Goal: Find specific page/section: Find specific page/section

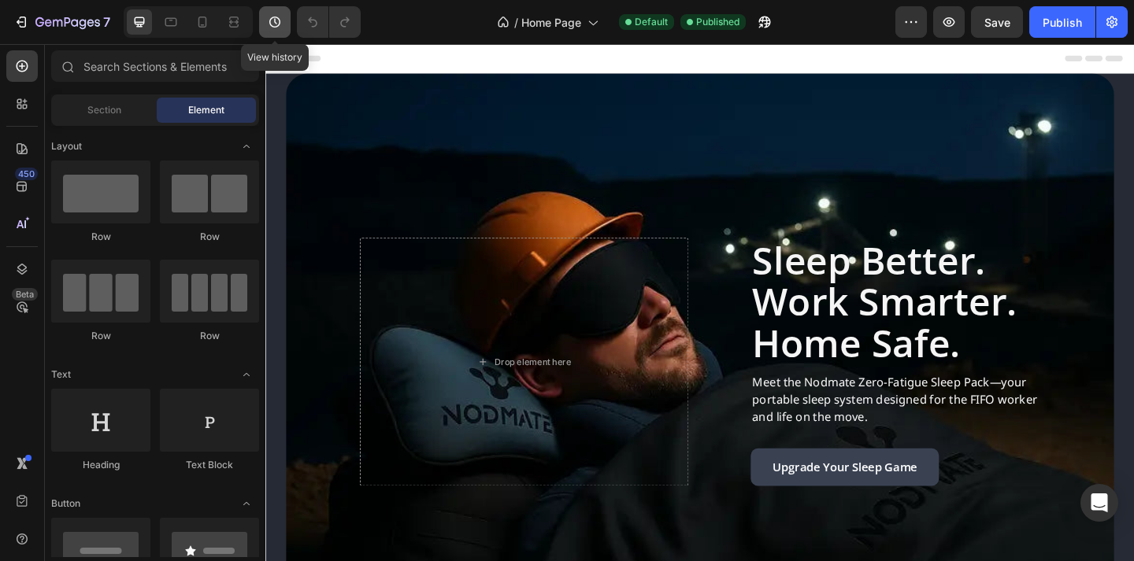
click at [272, 29] on icon "button" at bounding box center [275, 22] width 16 height 16
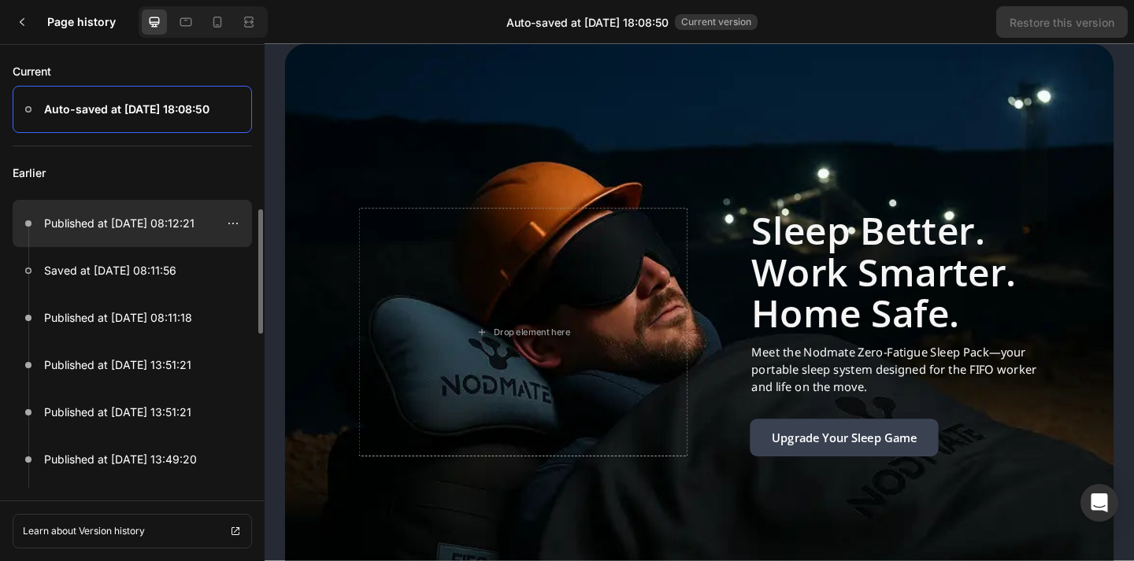
click at [166, 239] on div at bounding box center [132, 223] width 239 height 47
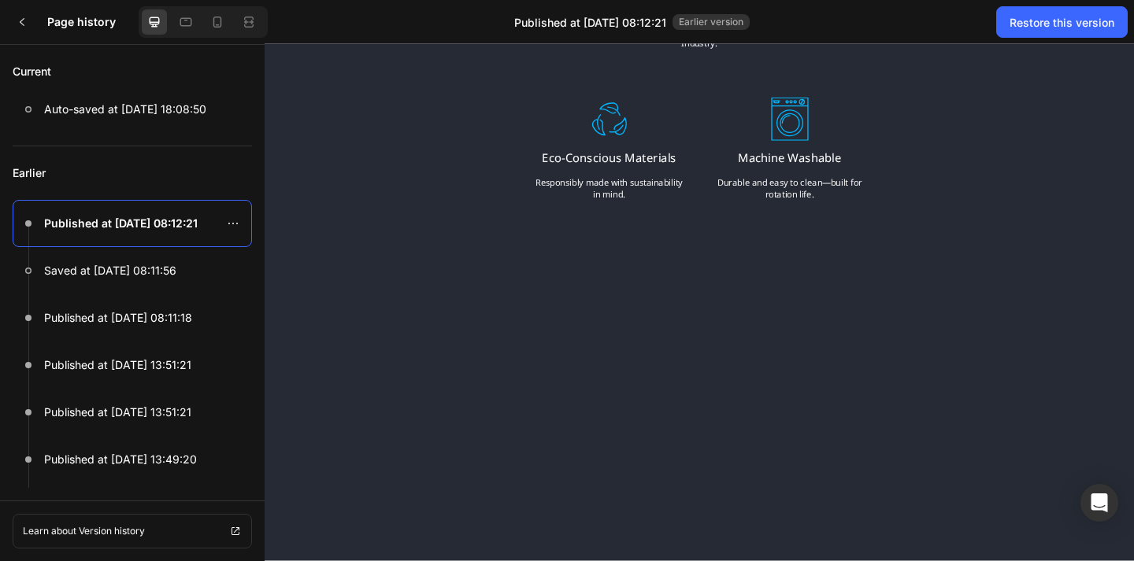
scroll to position [1087, 0]
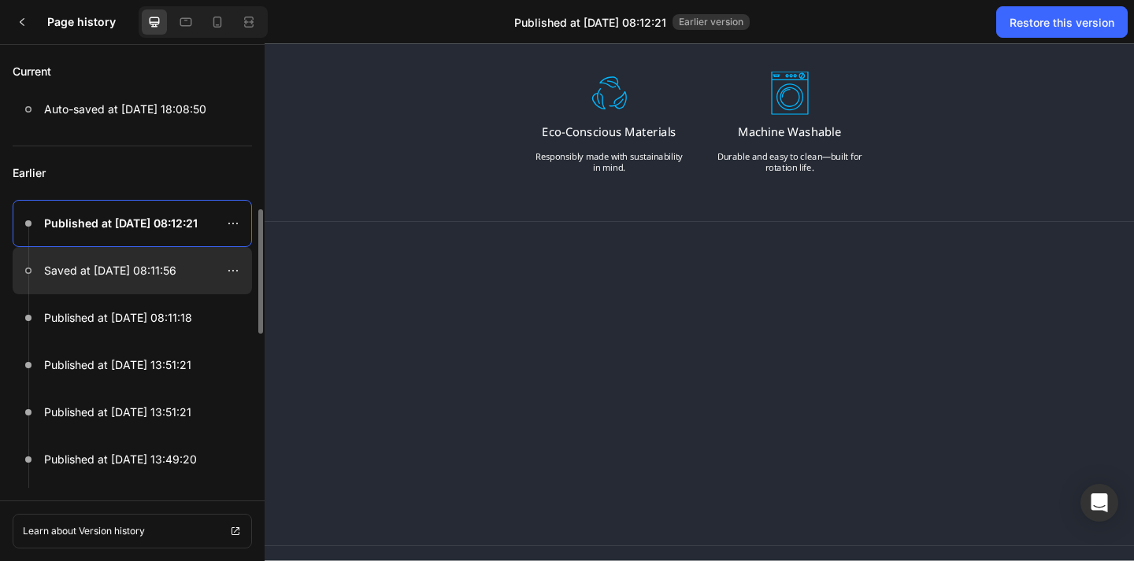
click at [158, 282] on div at bounding box center [132, 270] width 239 height 47
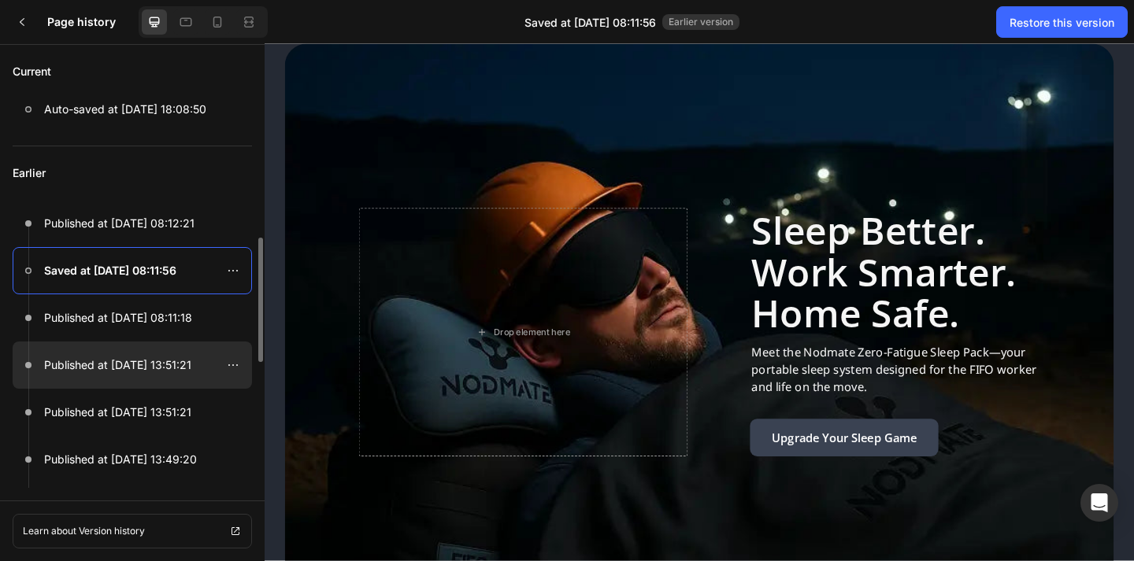
scroll to position [128, 0]
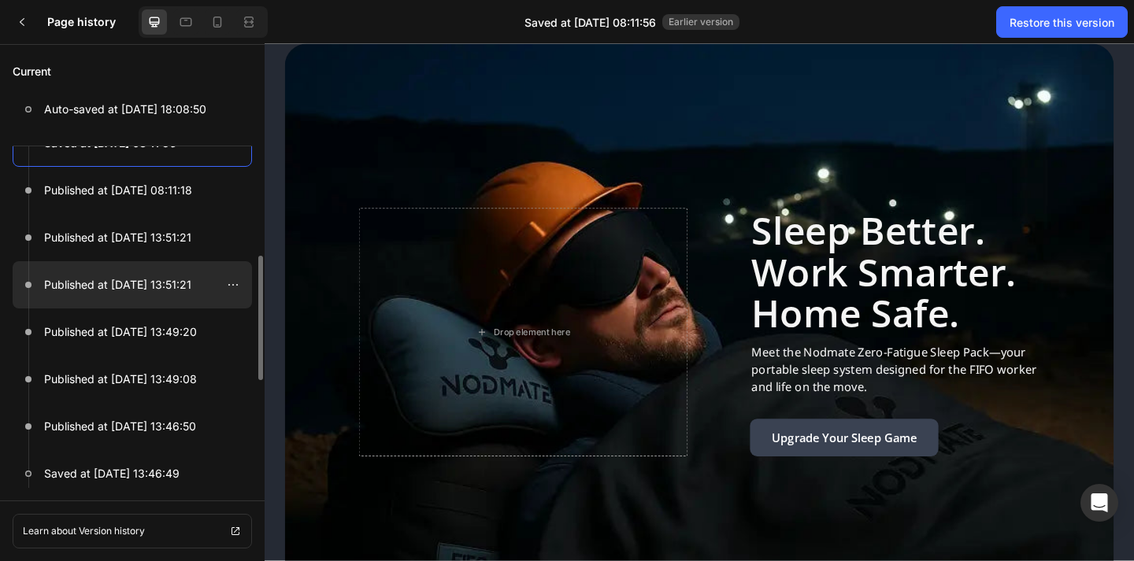
click at [172, 297] on div at bounding box center [132, 284] width 239 height 47
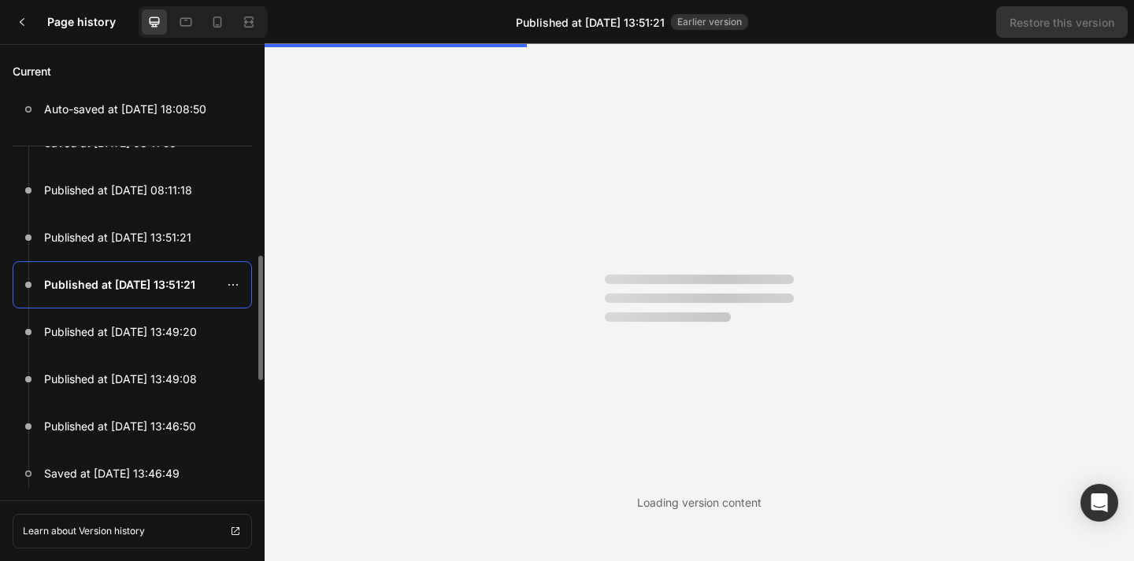
scroll to position [0, 0]
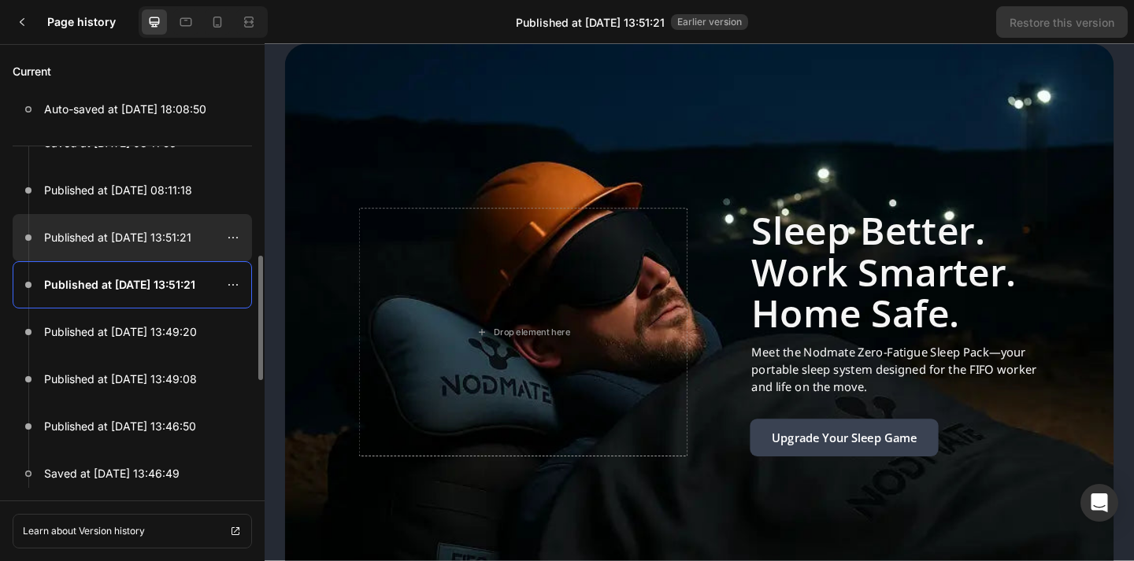
click at [169, 239] on p "Published at [DATE] 13:51:21" at bounding box center [117, 237] width 147 height 19
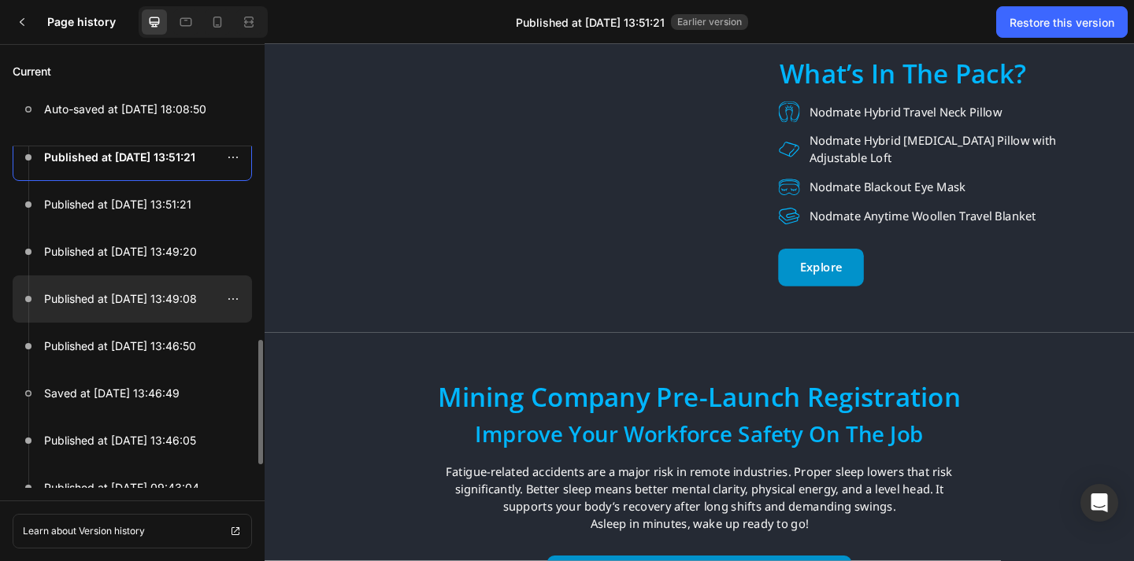
scroll to position [308, 0]
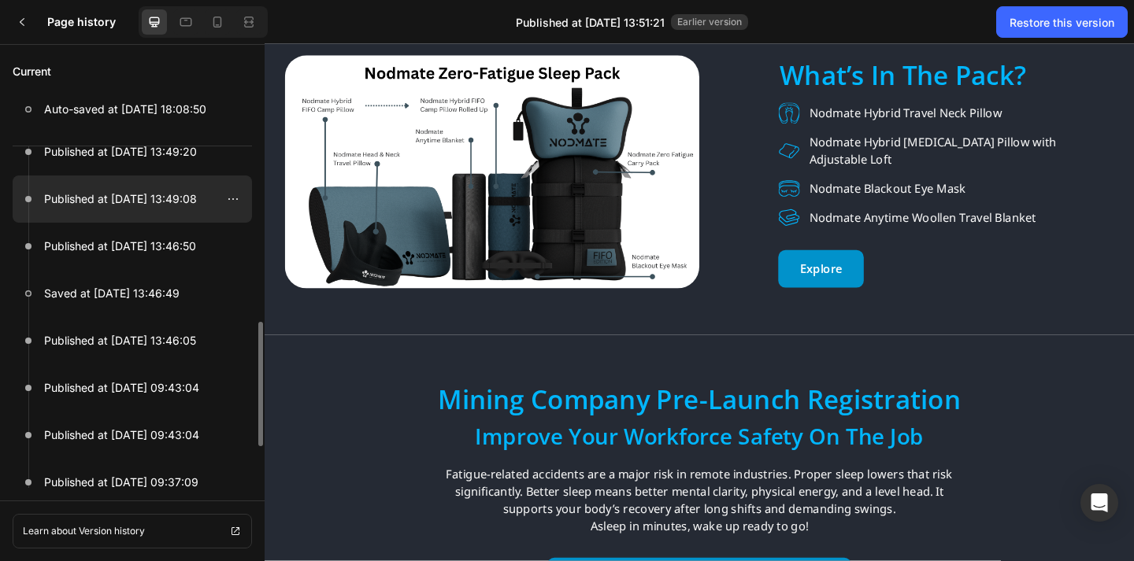
click at [146, 377] on div at bounding box center [132, 388] width 239 height 47
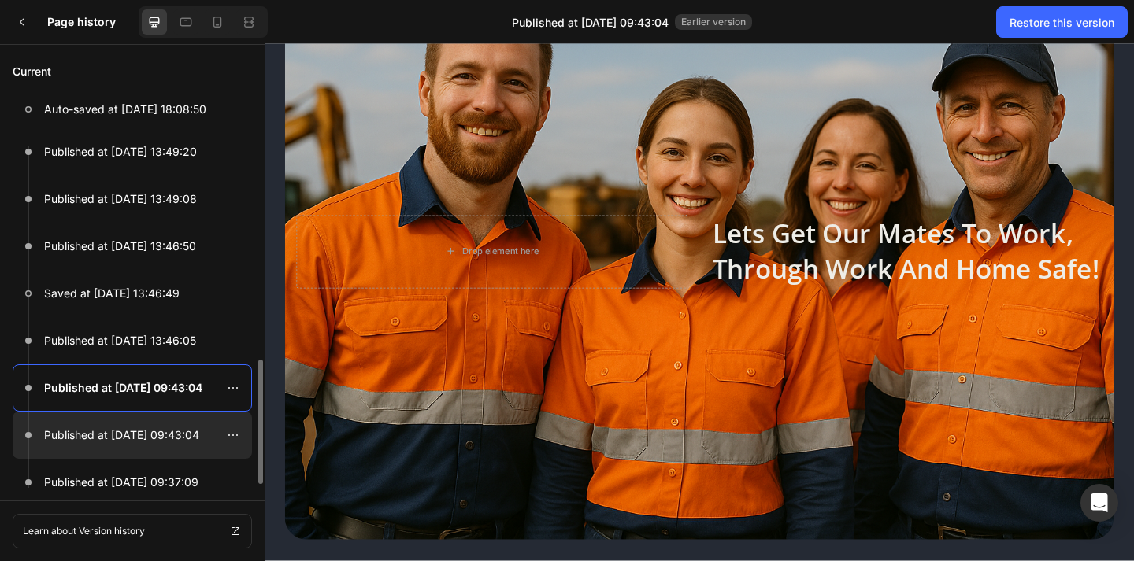
scroll to position [468, 0]
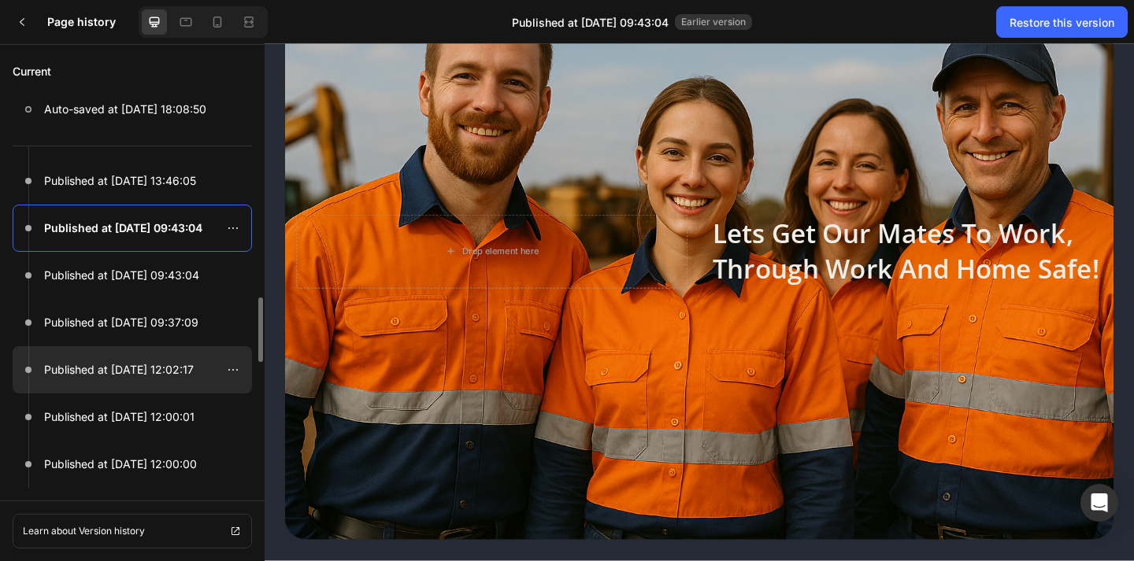
click at [165, 385] on div at bounding box center [132, 369] width 239 height 47
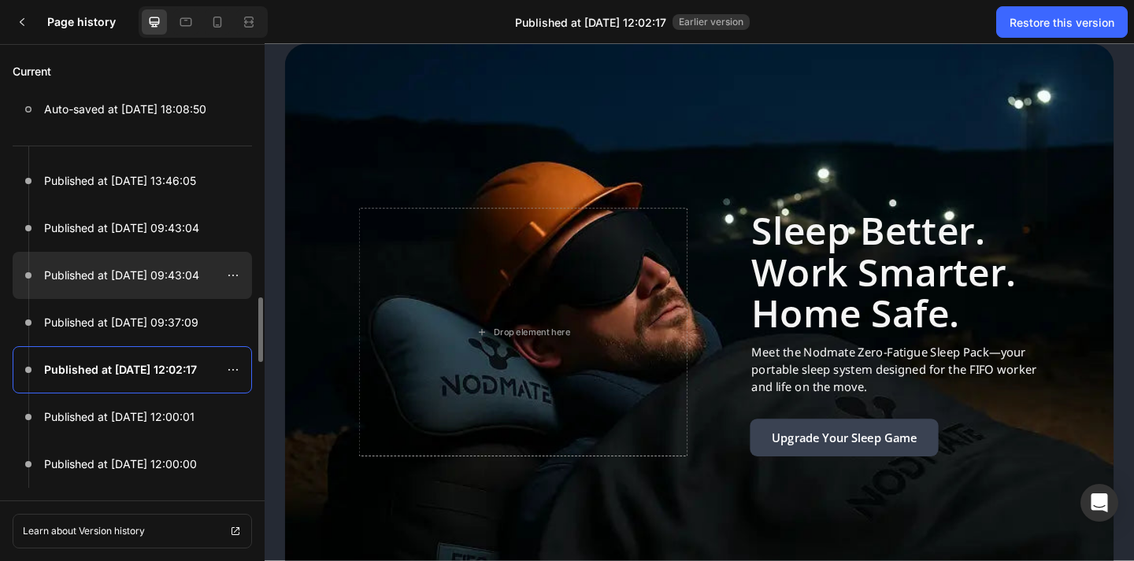
scroll to position [0, 0]
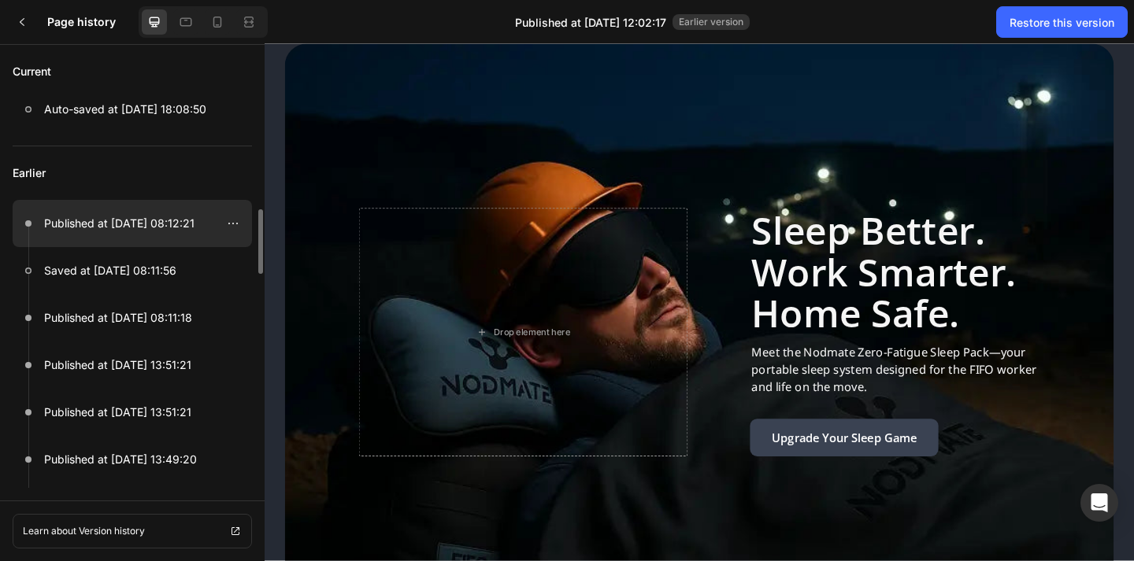
click at [154, 235] on div at bounding box center [132, 223] width 239 height 47
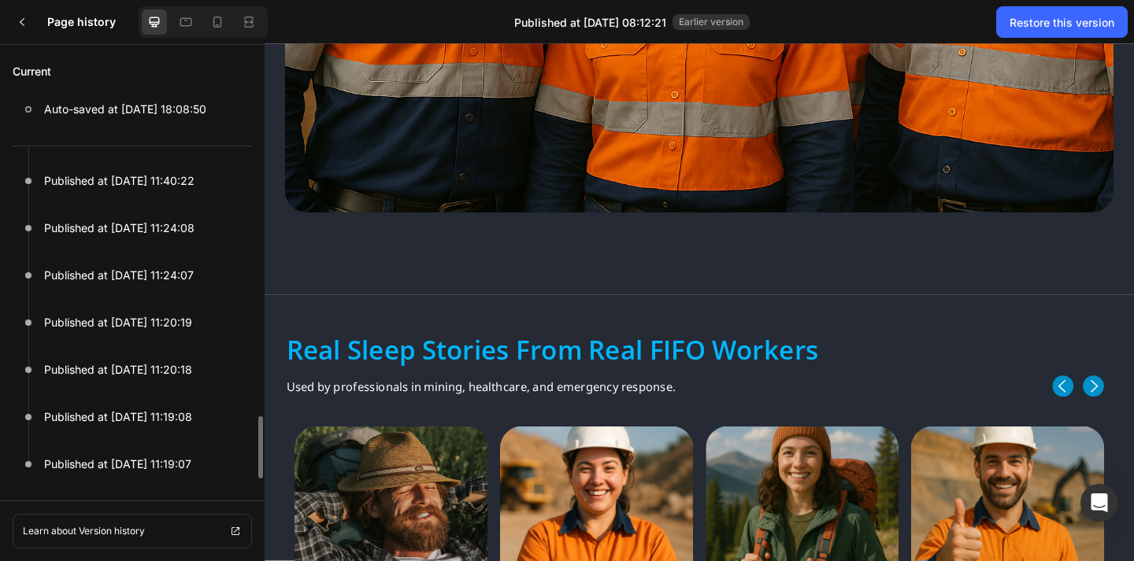
scroll to position [1176, 0]
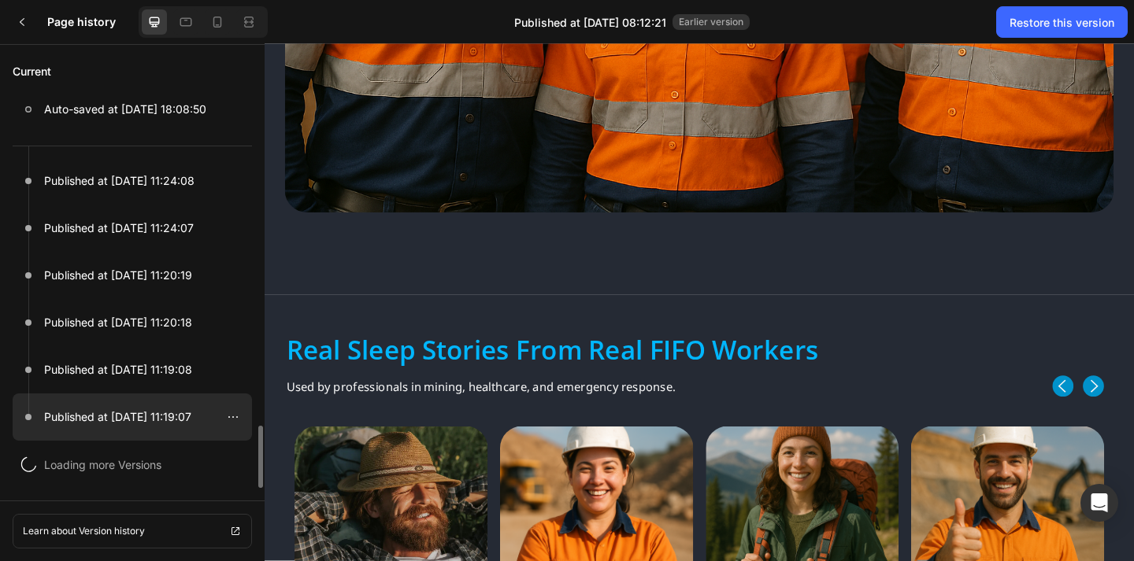
click at [168, 431] on div at bounding box center [132, 417] width 239 height 47
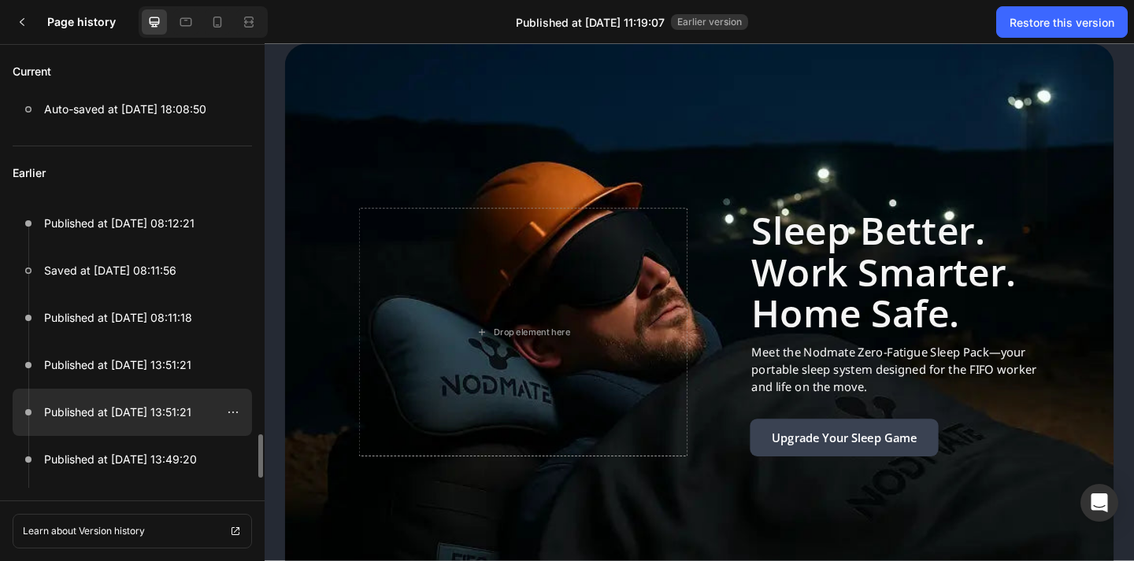
scroll to position [240, 0]
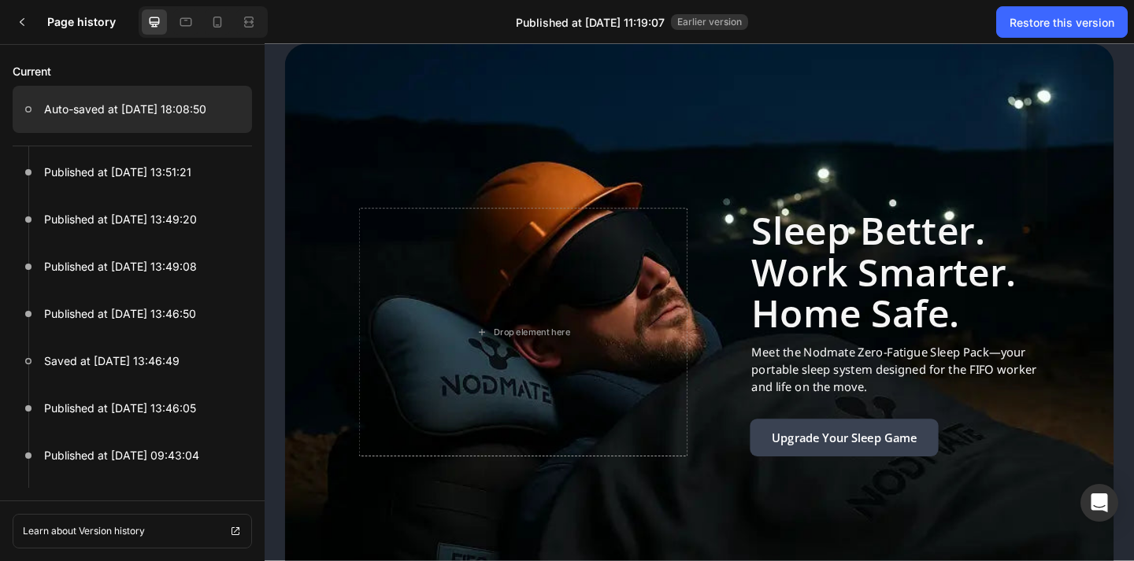
click at [144, 118] on p "Auto-saved at [DATE] 18:08:50" at bounding box center [125, 109] width 162 height 19
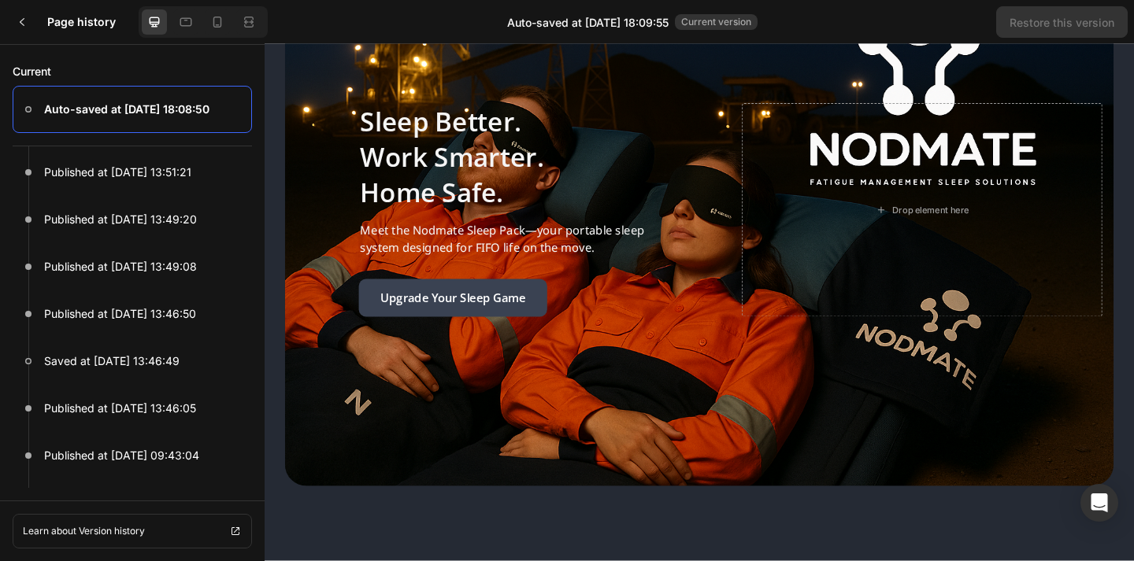
scroll to position [3710, 0]
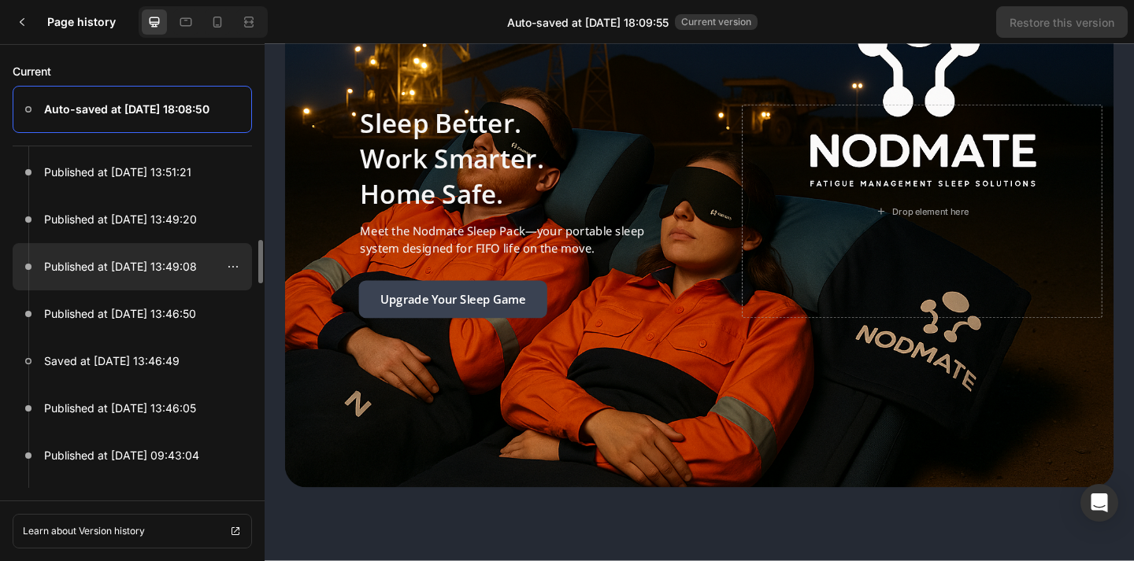
click at [165, 265] on p "Published at [DATE] 13:49:08" at bounding box center [120, 266] width 153 height 19
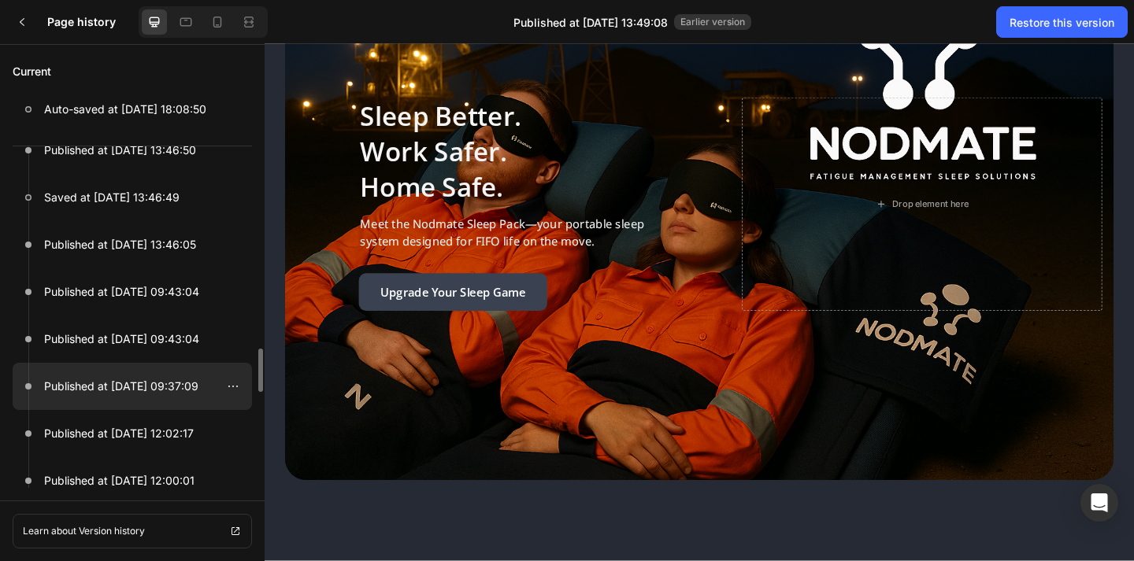
scroll to position [482, 0]
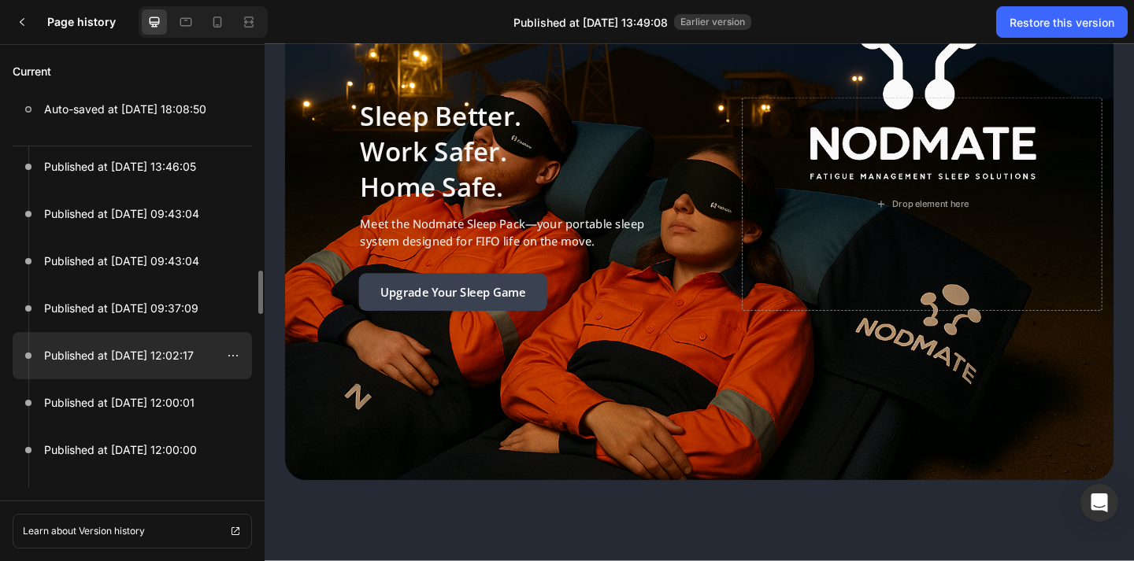
click at [150, 375] on div at bounding box center [132, 355] width 239 height 47
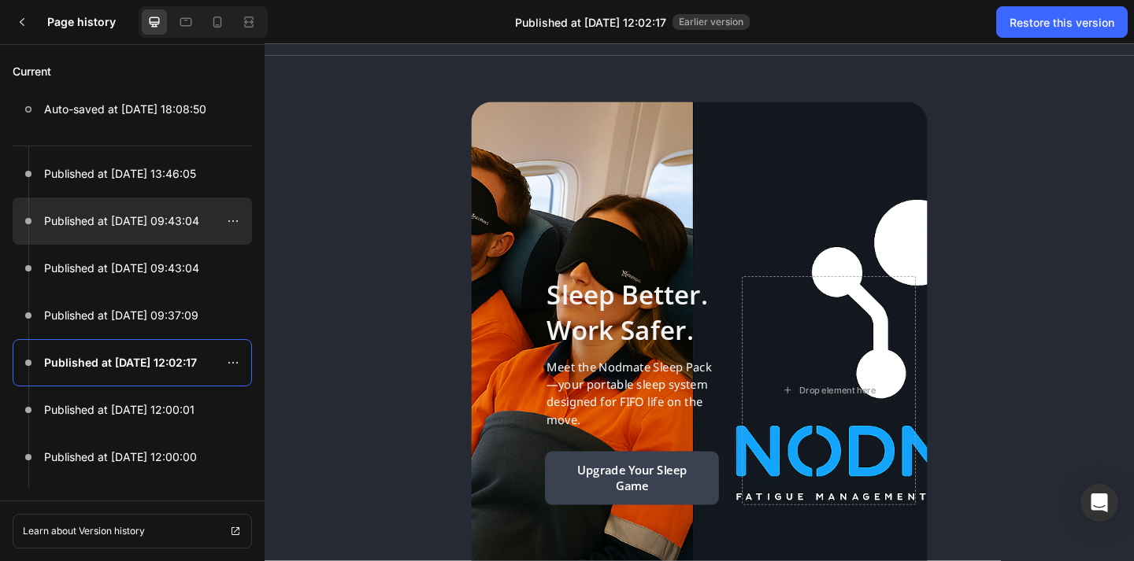
scroll to position [0, 0]
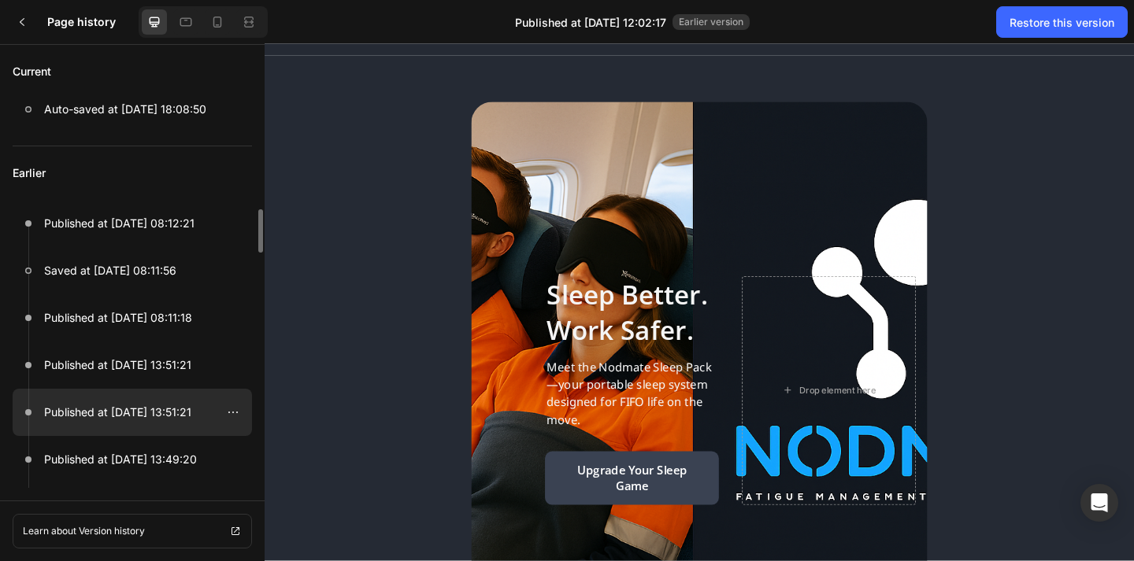
click at [125, 411] on p "Published at [DATE] 13:51:21" at bounding box center [117, 412] width 147 height 19
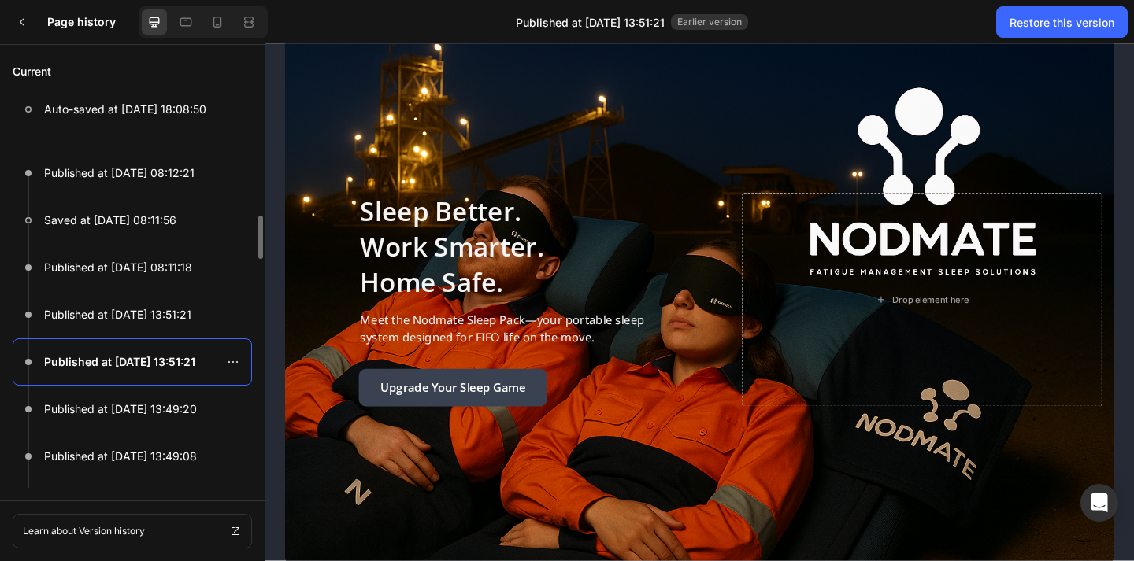
scroll to position [3599, 0]
